Goal: Information Seeking & Learning: Learn about a topic

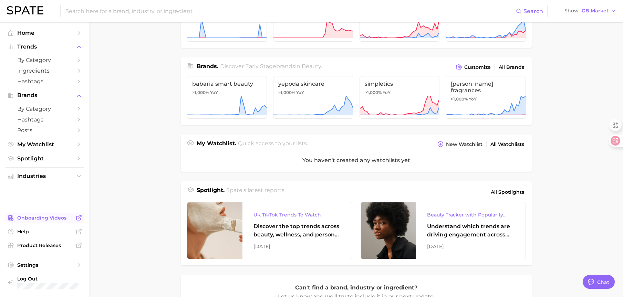
scroll to position [138, 0]
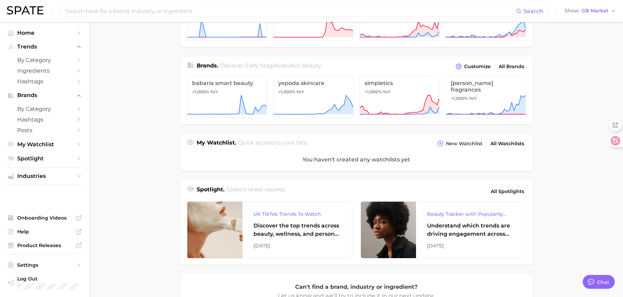
click at [33, 182] on ul "Industries" at bounding box center [45, 176] width 78 height 18
click at [37, 178] on span "Industries" at bounding box center [44, 176] width 55 height 6
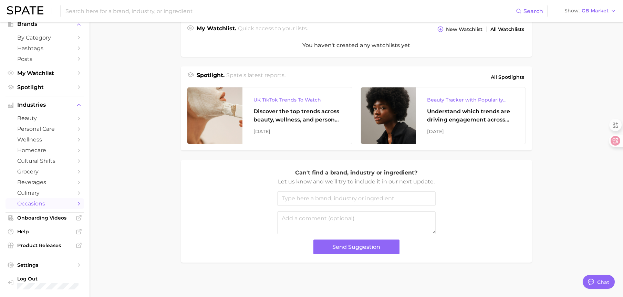
scroll to position [37, 0]
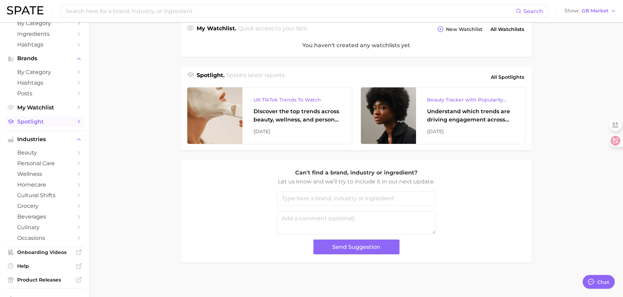
click at [37, 121] on span "Spotlight" at bounding box center [44, 121] width 55 height 7
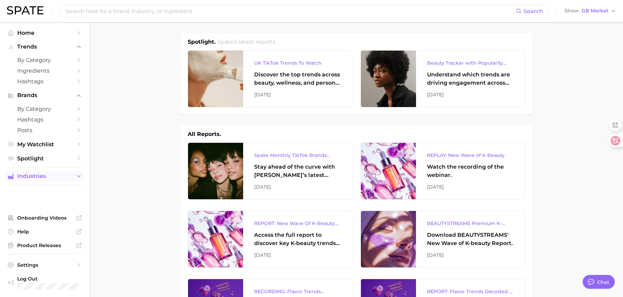
click at [25, 176] on span "Industries" at bounding box center [44, 176] width 55 height 6
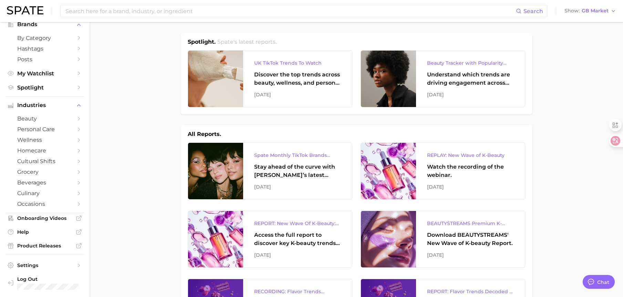
scroll to position [71, 0]
click at [35, 117] on span "beauty" at bounding box center [44, 118] width 55 height 7
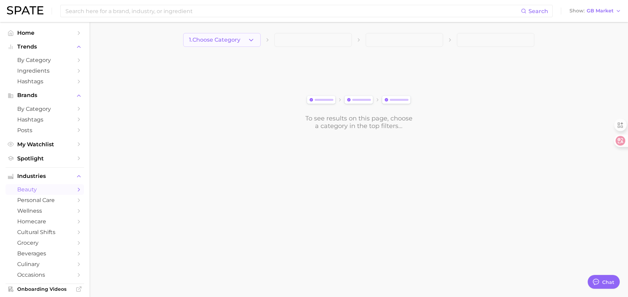
click at [228, 43] on button "1. Choose Category" at bounding box center [221, 40] width 77 height 14
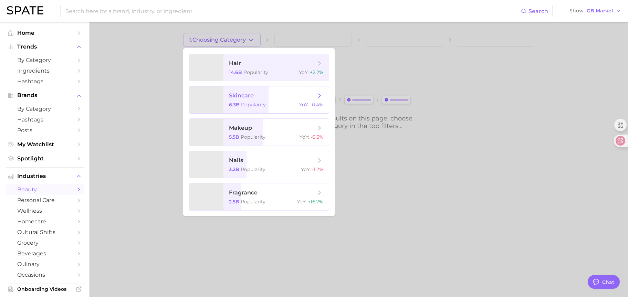
click at [247, 104] on span "Popularity" at bounding box center [253, 105] width 25 height 6
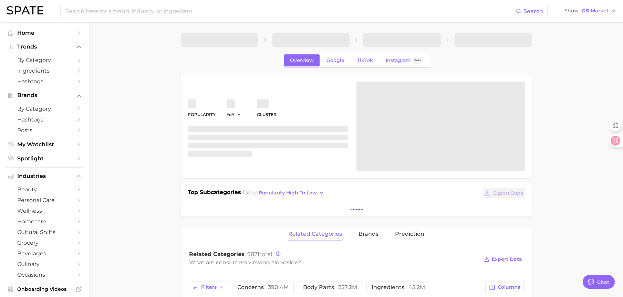
type textarea "x"
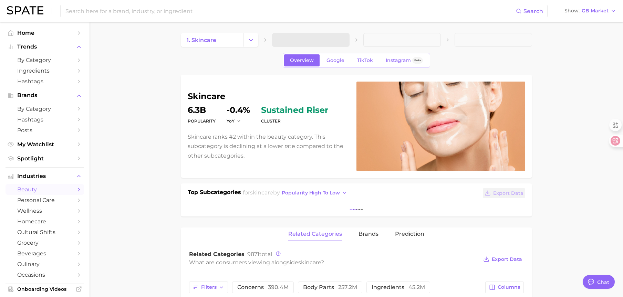
click at [298, 35] on span at bounding box center [310, 40] width 77 height 14
click at [296, 34] on span at bounding box center [310, 40] width 77 height 14
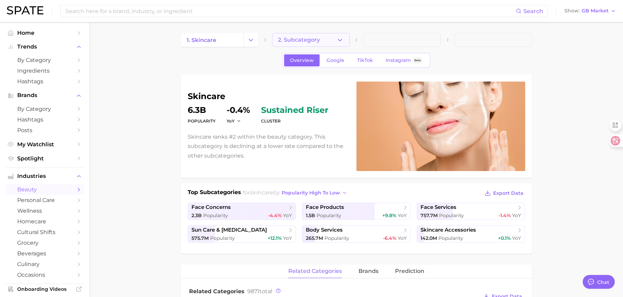
click at [338, 37] on icon "button" at bounding box center [339, 39] width 7 height 7
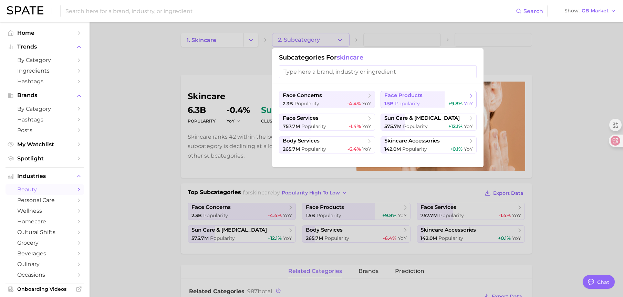
click at [427, 100] on div "1.5b Popularity +9.8% YoY" at bounding box center [428, 103] width 88 height 7
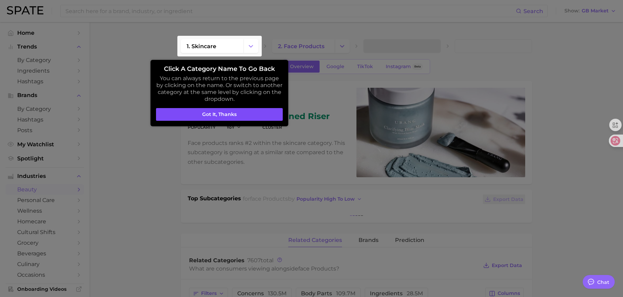
click at [239, 108] on button "Got it, thanks" at bounding box center [219, 114] width 127 height 13
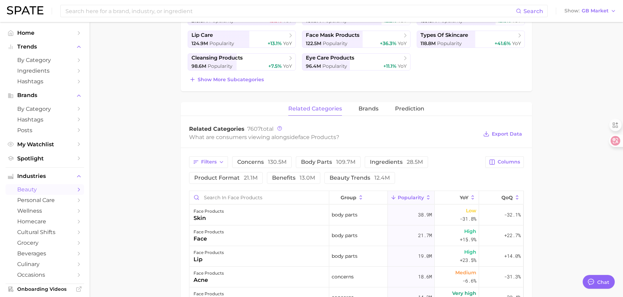
scroll to position [207, 0]
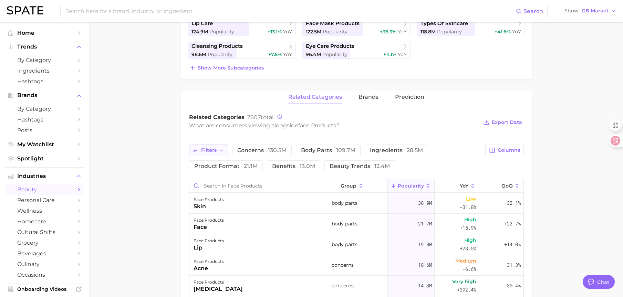
click at [213, 147] on span "Filters" at bounding box center [208, 150] width 15 height 6
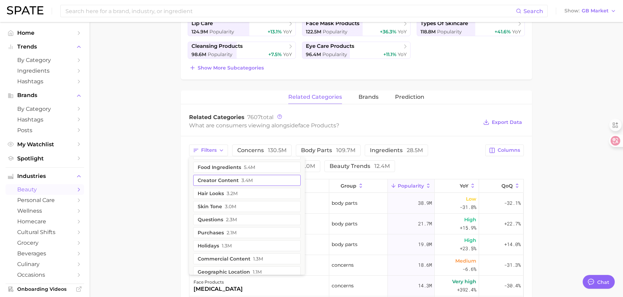
scroll to position [0, 0]
click at [156, 180] on main "1. skincare 2. face products 3. Subcategory Overview Google TikTok Instagram Be…" at bounding box center [355, 167] width 533 height 703
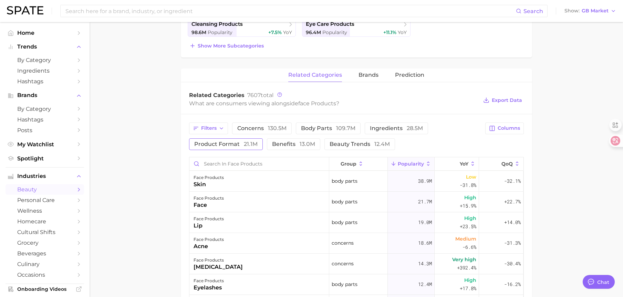
scroll to position [241, 0]
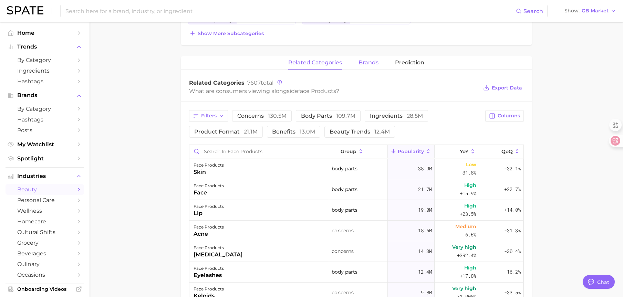
click at [364, 60] on span "brands" at bounding box center [368, 63] width 20 height 6
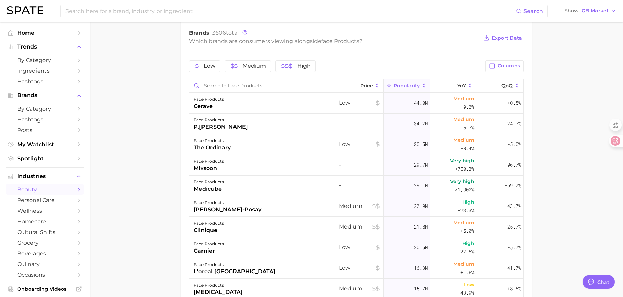
scroll to position [275, 0]
